Goal: Task Accomplishment & Management: Use online tool/utility

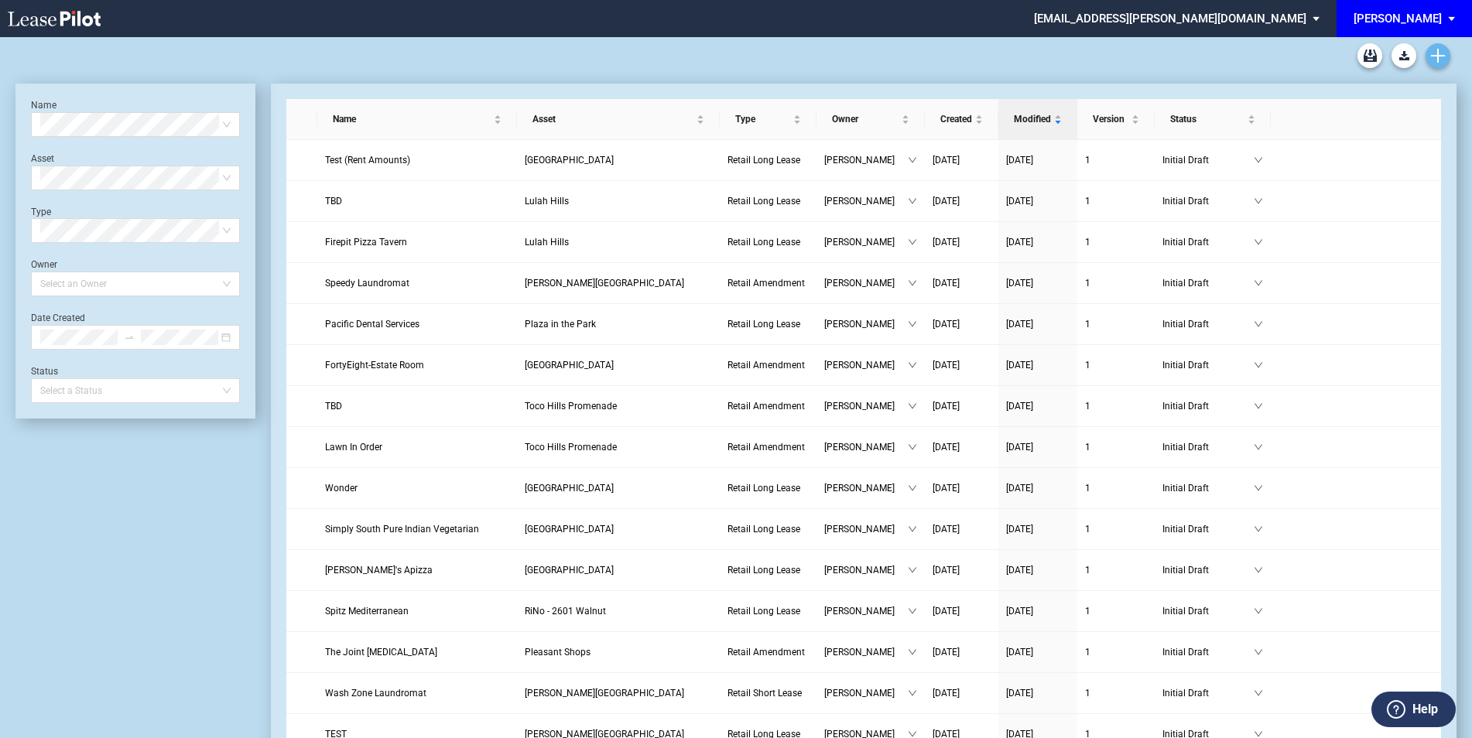
click at [1431, 61] on icon "Create new document" at bounding box center [1438, 56] width 14 height 14
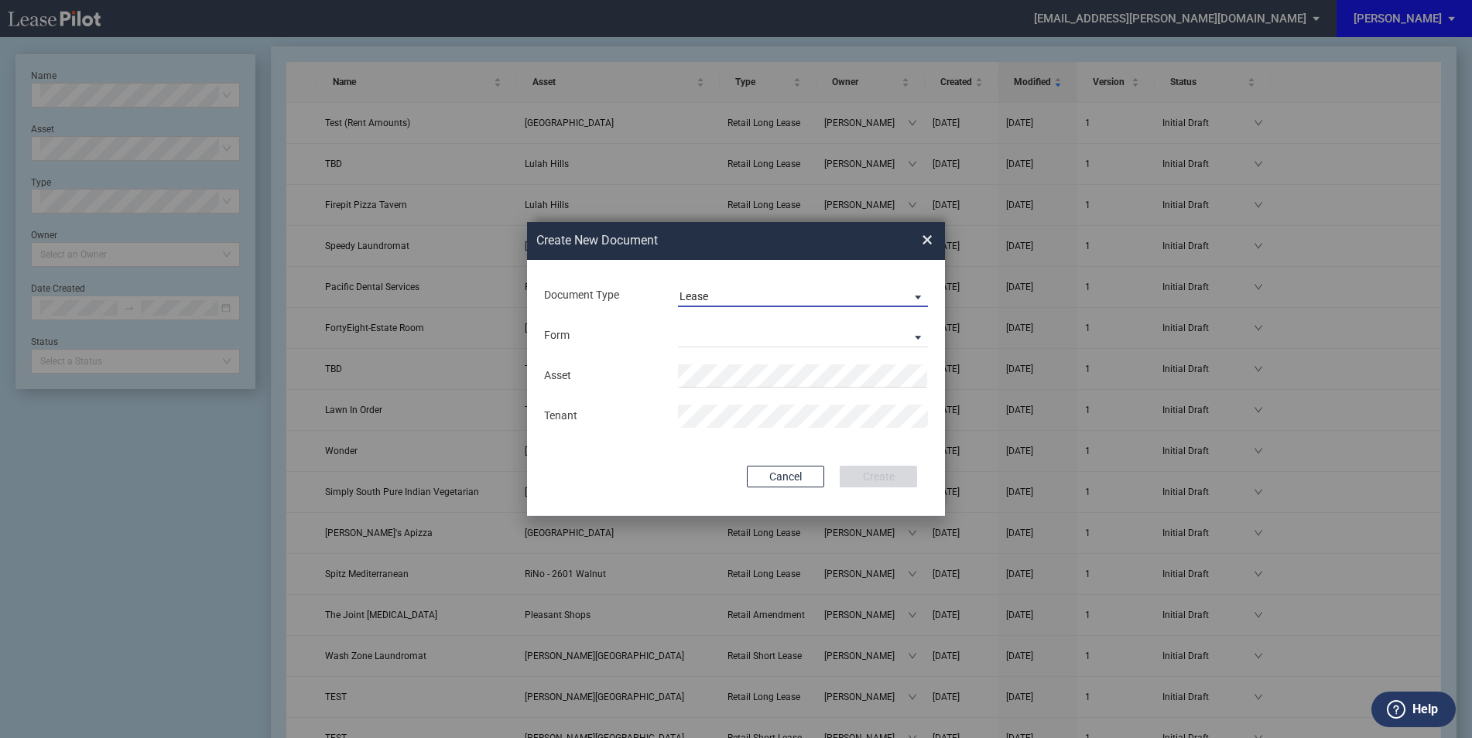
click at [741, 299] on span "Lease" at bounding box center [790, 296] width 222 height 15
click at [730, 326] on div "Amendment" at bounding box center [712, 333] width 67 height 17
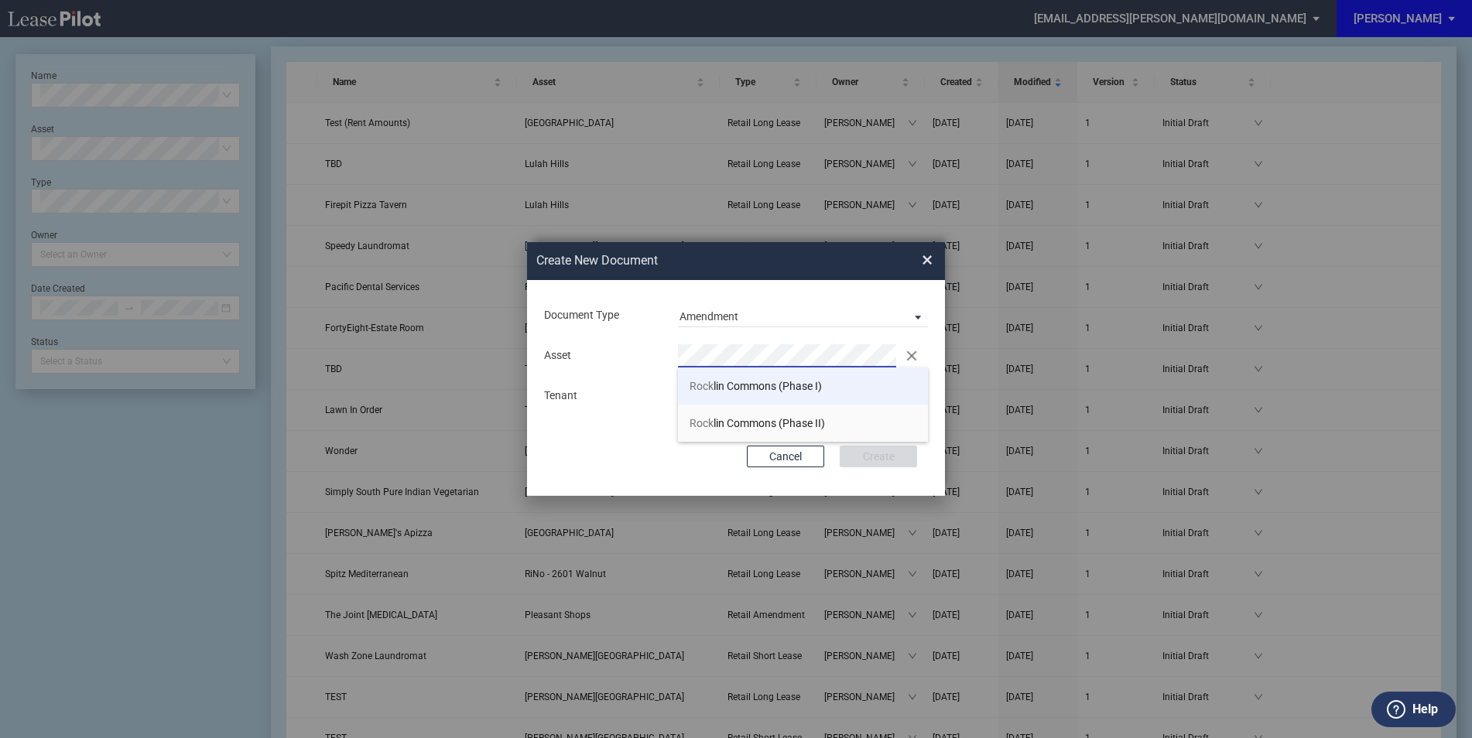
click at [740, 380] on span "Rock lin Commons (Phase I)" at bounding box center [755, 386] width 132 height 12
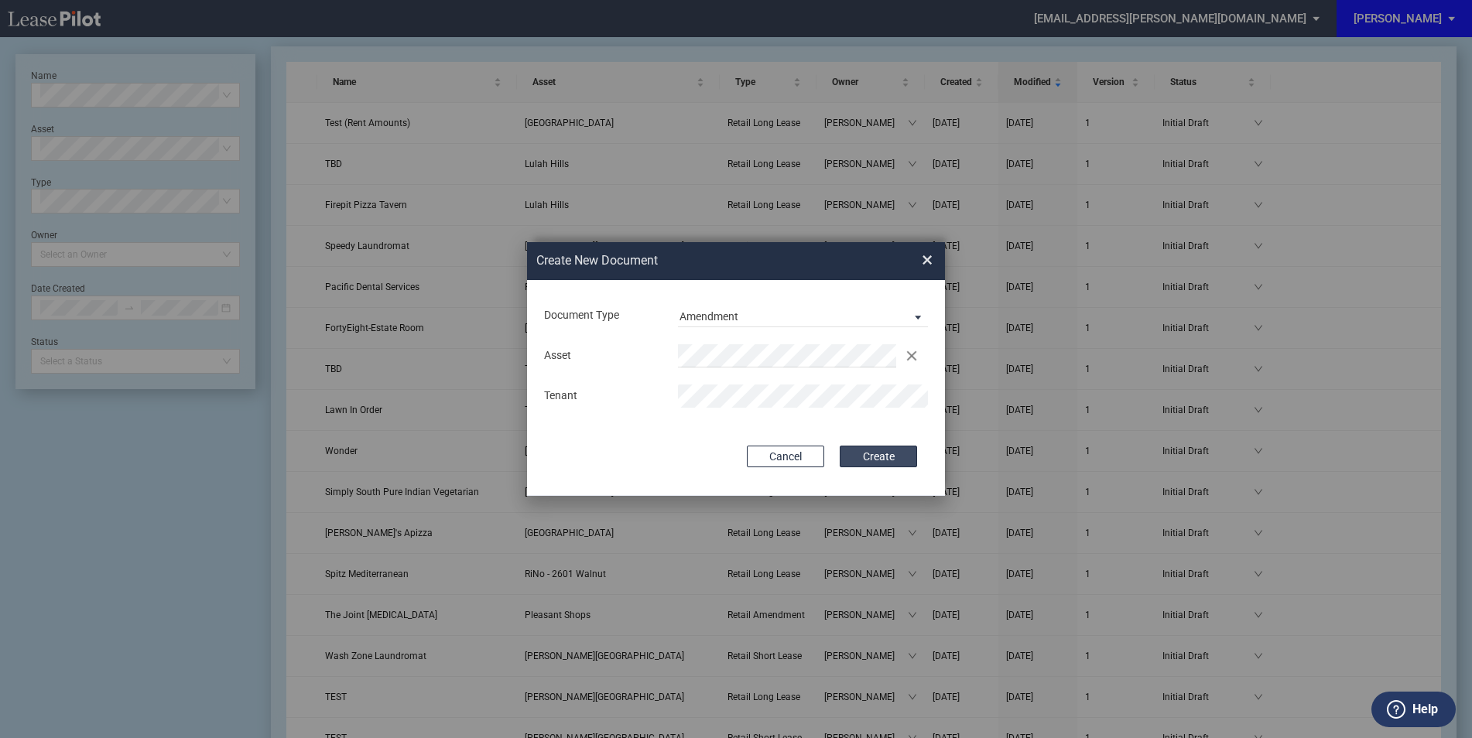
click at [884, 459] on button "Create" at bounding box center [877, 457] width 77 height 22
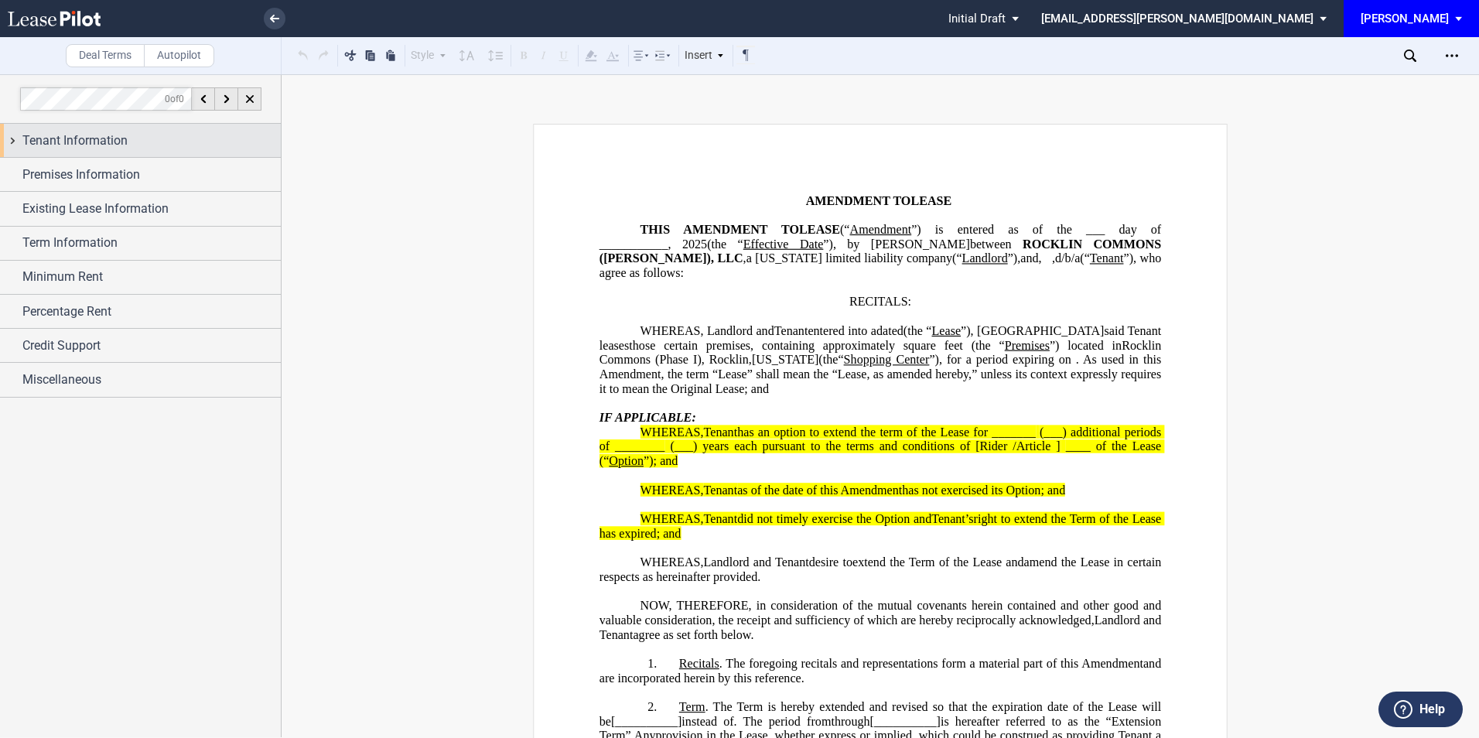
click at [175, 141] on div "Tenant Information" at bounding box center [151, 141] width 258 height 19
